Goal: Information Seeking & Learning: Learn about a topic

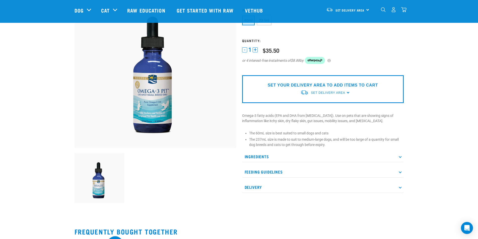
scroll to position [25, 0]
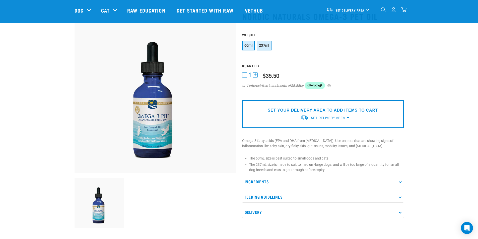
click at [261, 46] on span "237ml" at bounding box center [264, 45] width 10 height 4
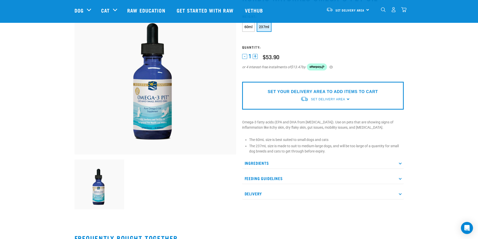
scroll to position [100, 0]
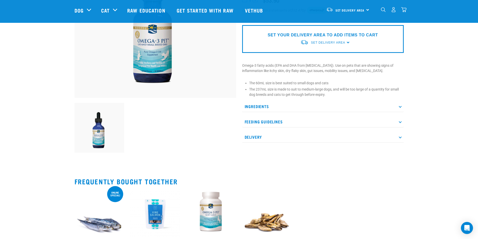
click at [267, 117] on p "Feeding Guidelines" at bounding box center [323, 121] width 162 height 11
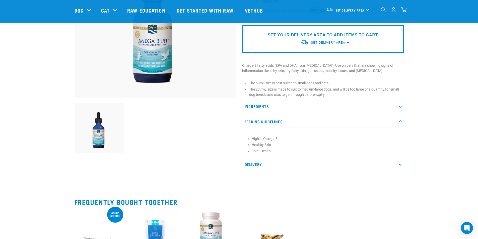
click at [272, 106] on p "Ingredients" at bounding box center [323, 106] width 162 height 11
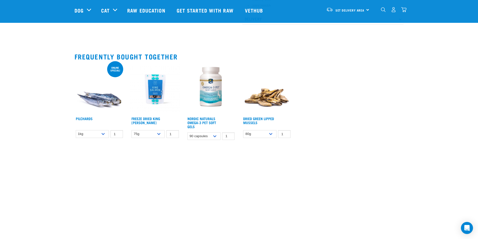
scroll to position [276, 0]
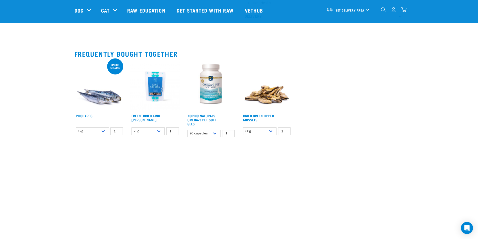
click at [211, 83] on img at bounding box center [211, 87] width 50 height 50
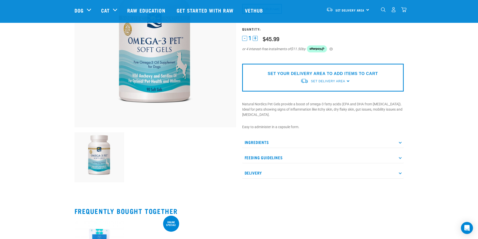
scroll to position [75, 0]
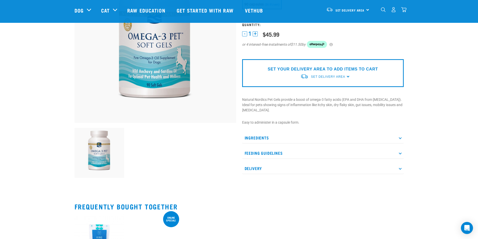
click at [293, 132] on p "Ingredients" at bounding box center [323, 137] width 162 height 11
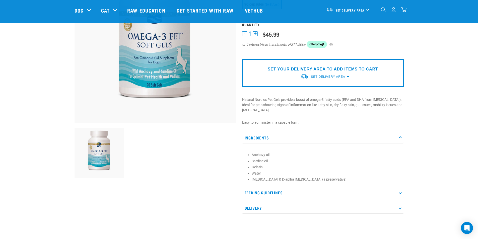
click at [293, 132] on p "Ingredients" at bounding box center [323, 137] width 162 height 11
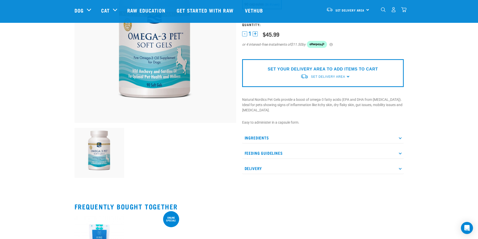
click at [275, 148] on p "Feeding Guidelines" at bounding box center [323, 153] width 162 height 11
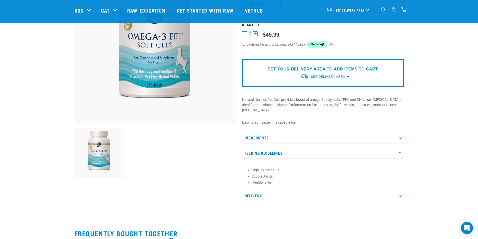
click at [273, 148] on p "Feeding Guidelines" at bounding box center [323, 153] width 162 height 11
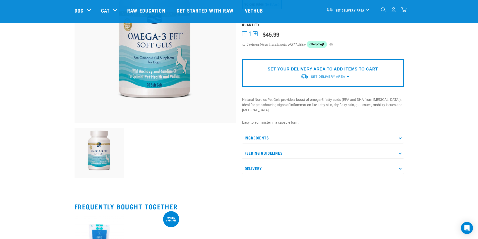
click at [265, 163] on p "Delivery" at bounding box center [323, 168] width 162 height 11
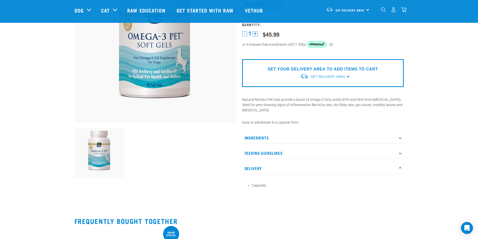
click at [265, 163] on p "Delivery" at bounding box center [323, 168] width 162 height 11
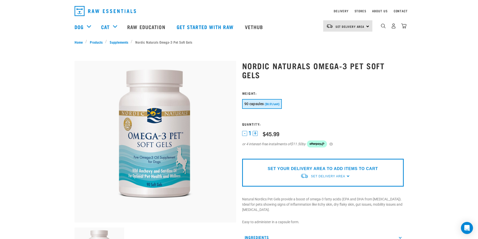
scroll to position [0, 0]
